Goal: Task Accomplishment & Management: Manage account settings

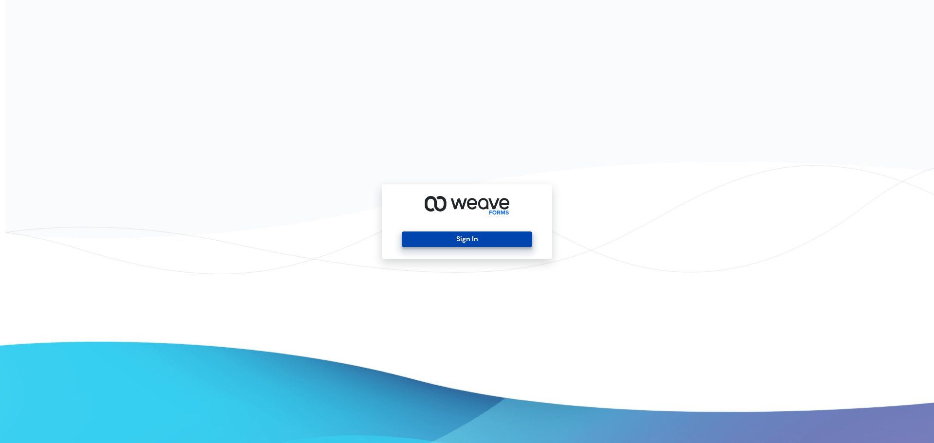
click at [495, 235] on button "Sign In" at bounding box center [467, 240] width 130 height 16
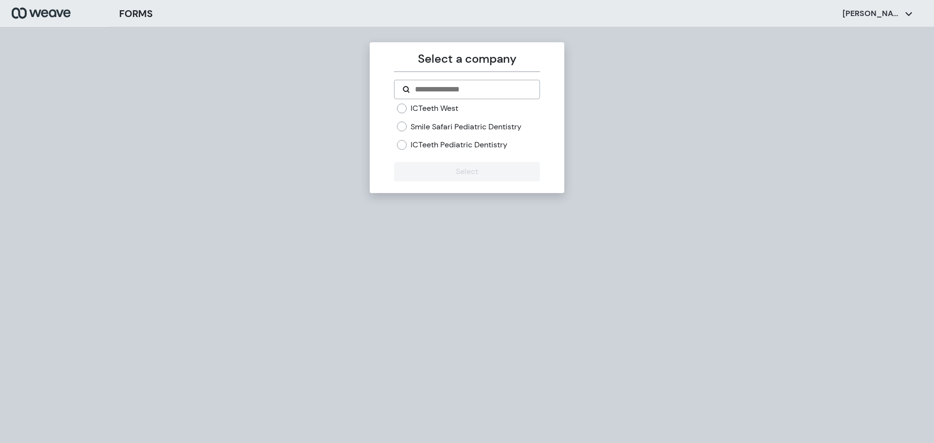
click at [419, 109] on label "ICTeeth West" at bounding box center [435, 108] width 48 height 11
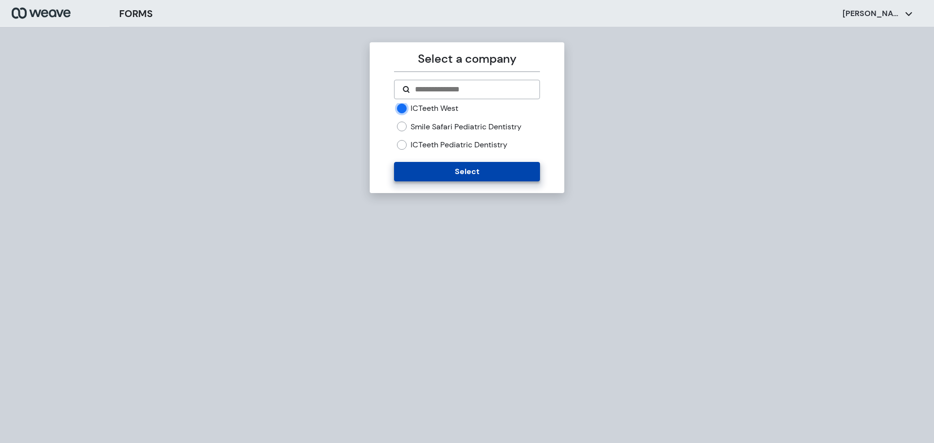
click at [439, 172] on button "Select" at bounding box center [467, 171] width 146 height 19
